Goal: Transaction & Acquisition: Purchase product/service

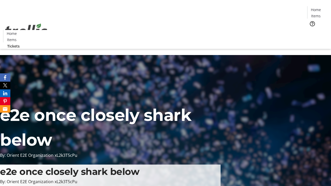
click at [311, 30] on span "Tickets" at bounding box center [317, 32] width 12 height 5
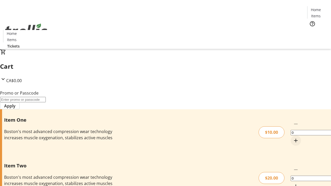
click at [292, 137] on mat-icon "Increment by one" at bounding box center [295, 140] width 6 height 6
type input "1"
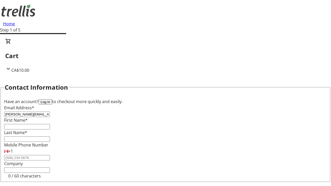
type input "[PERSON_NAME][EMAIL_ADDRESS][DOMAIN_NAME]"
type input "[PERSON_NAME]"
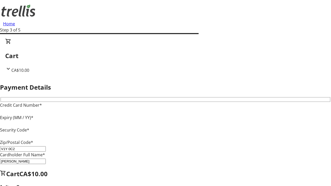
type input "V1Y 0C2"
